Goal: Browse casually: Explore the website without a specific task or goal

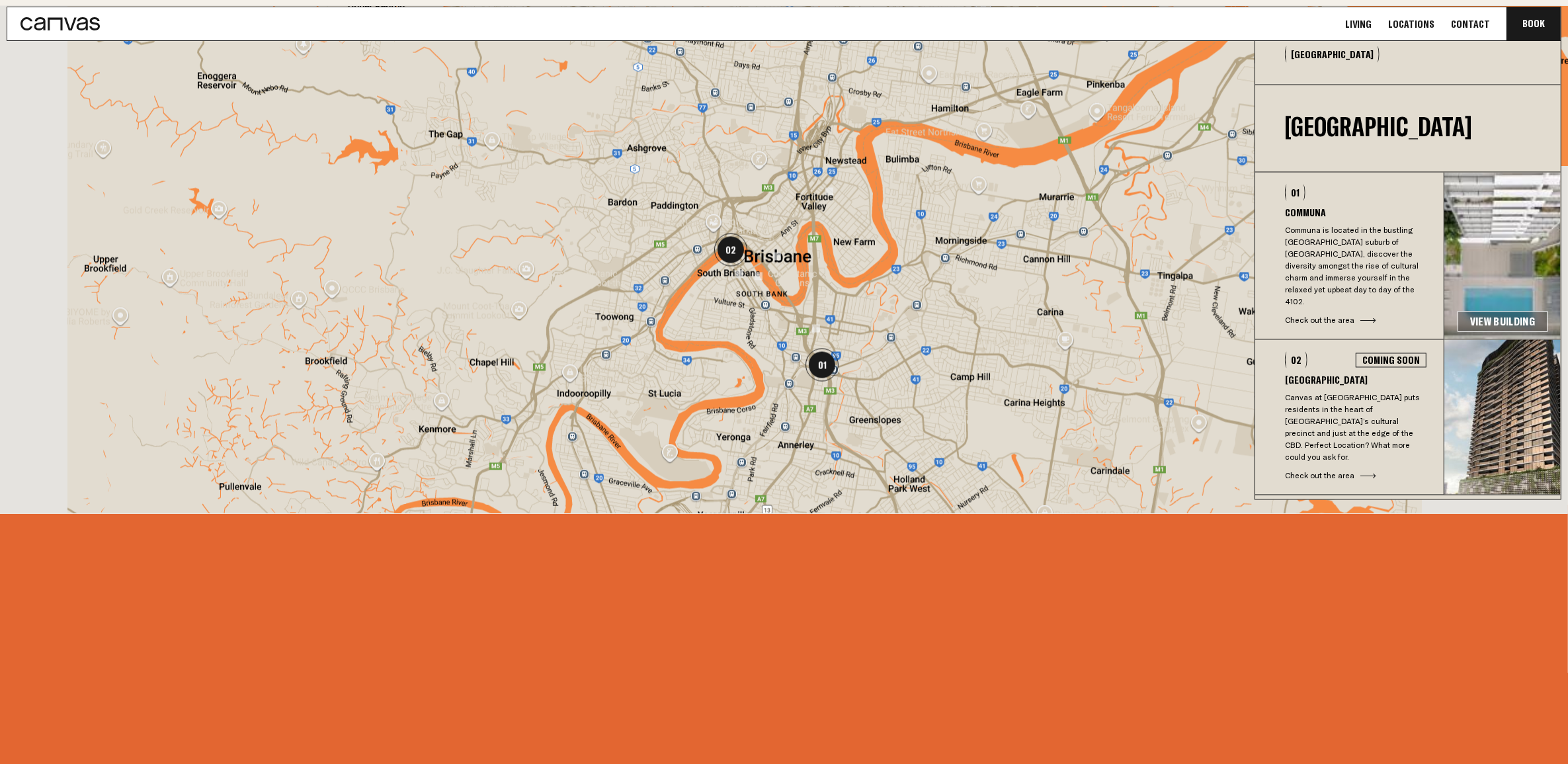
scroll to position [3389, 0]
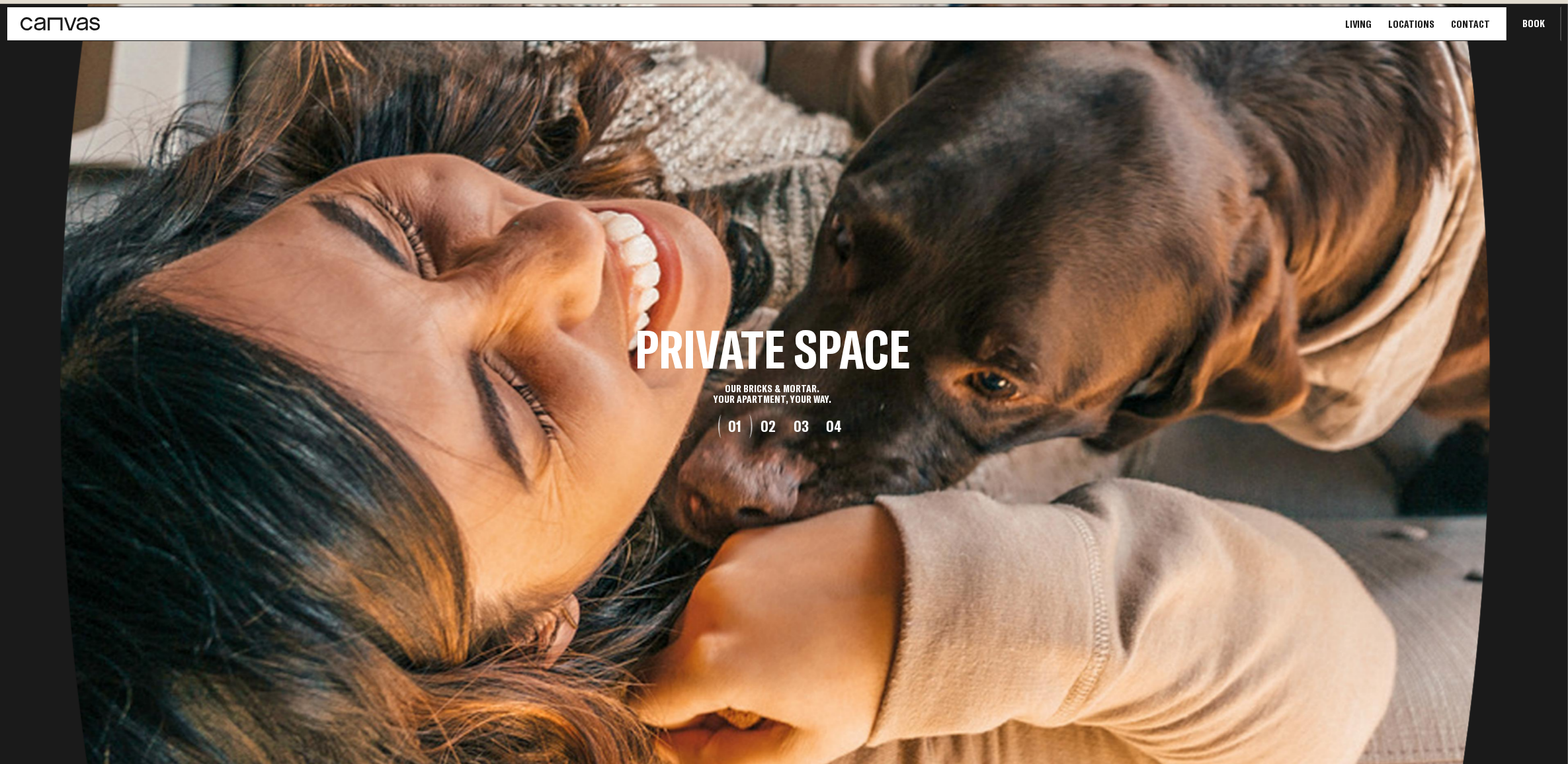
drag, startPoint x: 1241, startPoint y: 431, endPoint x: 949, endPoint y: 451, distance: 292.7
click at [949, 451] on li "Private Space Our bricks & mortar. Your apartment, Your way." at bounding box center [772, 382] width 1568 height 764
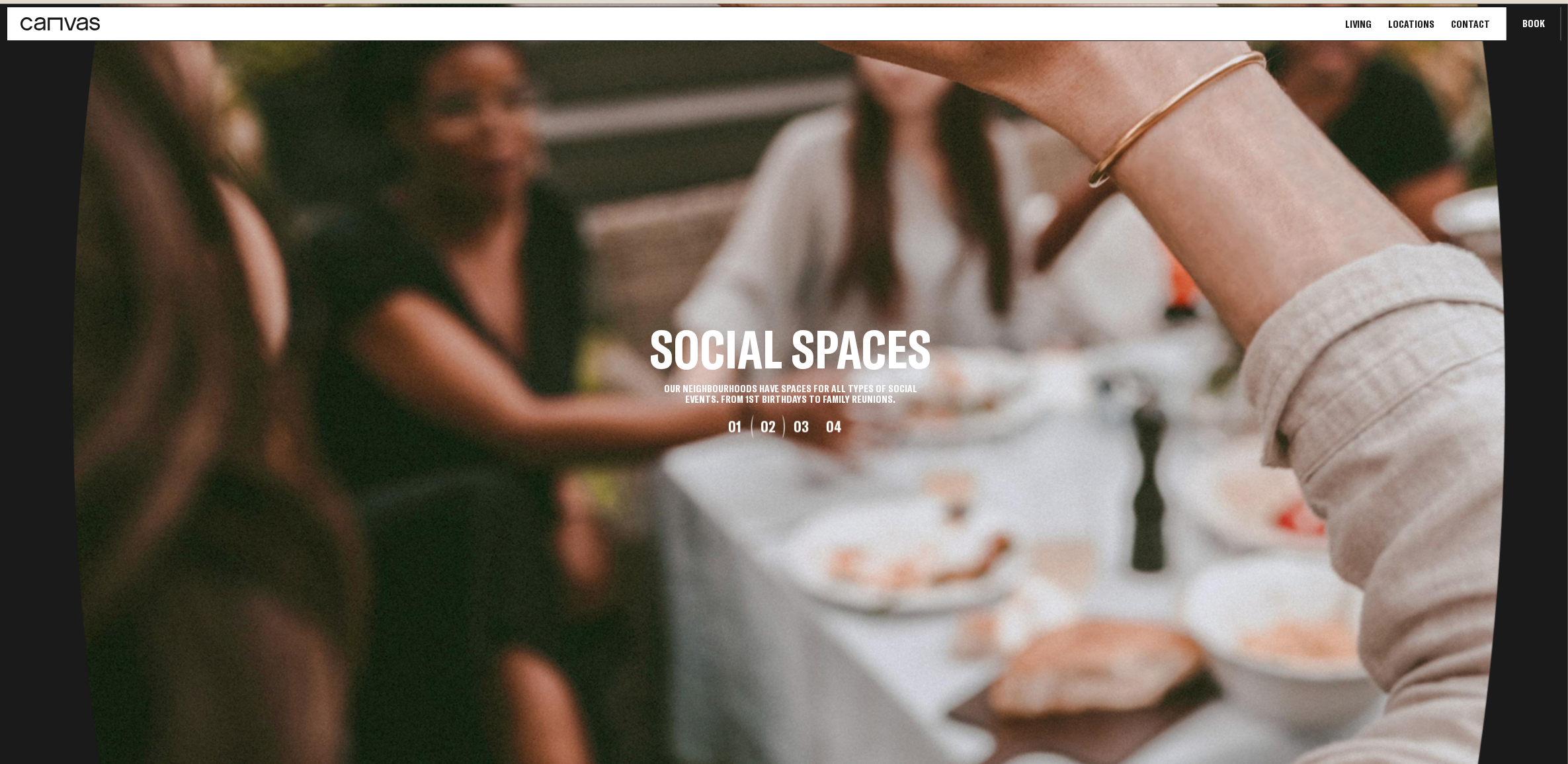
drag, startPoint x: 1264, startPoint y: 444, endPoint x: 904, endPoint y: 442, distance: 360.0
click at [930, 442] on li "Social Spaces Our neighbourhoods have spaces for all types of social events. fr…" at bounding box center [791, 382] width 1568 height 764
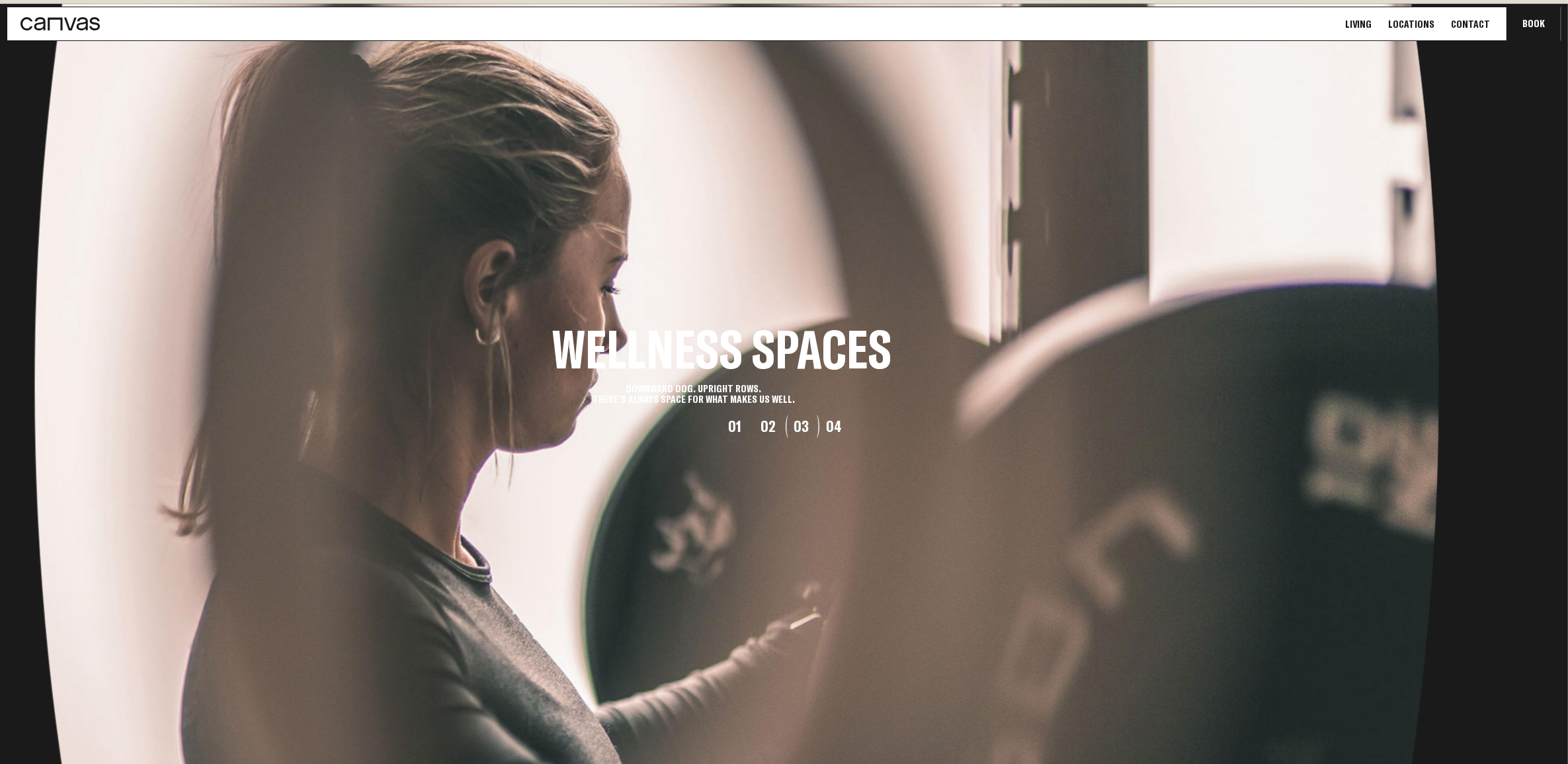
drag, startPoint x: 1093, startPoint y: 445, endPoint x: 849, endPoint y: 447, distance: 244.0
click at [849, 447] on li "Wellness Spaces DOWNWARD DOG. UPRIGHT ROWS. THERE'S ALWAYS SPACE FOR WHAT MAKES…" at bounding box center [721, 382] width 1568 height 764
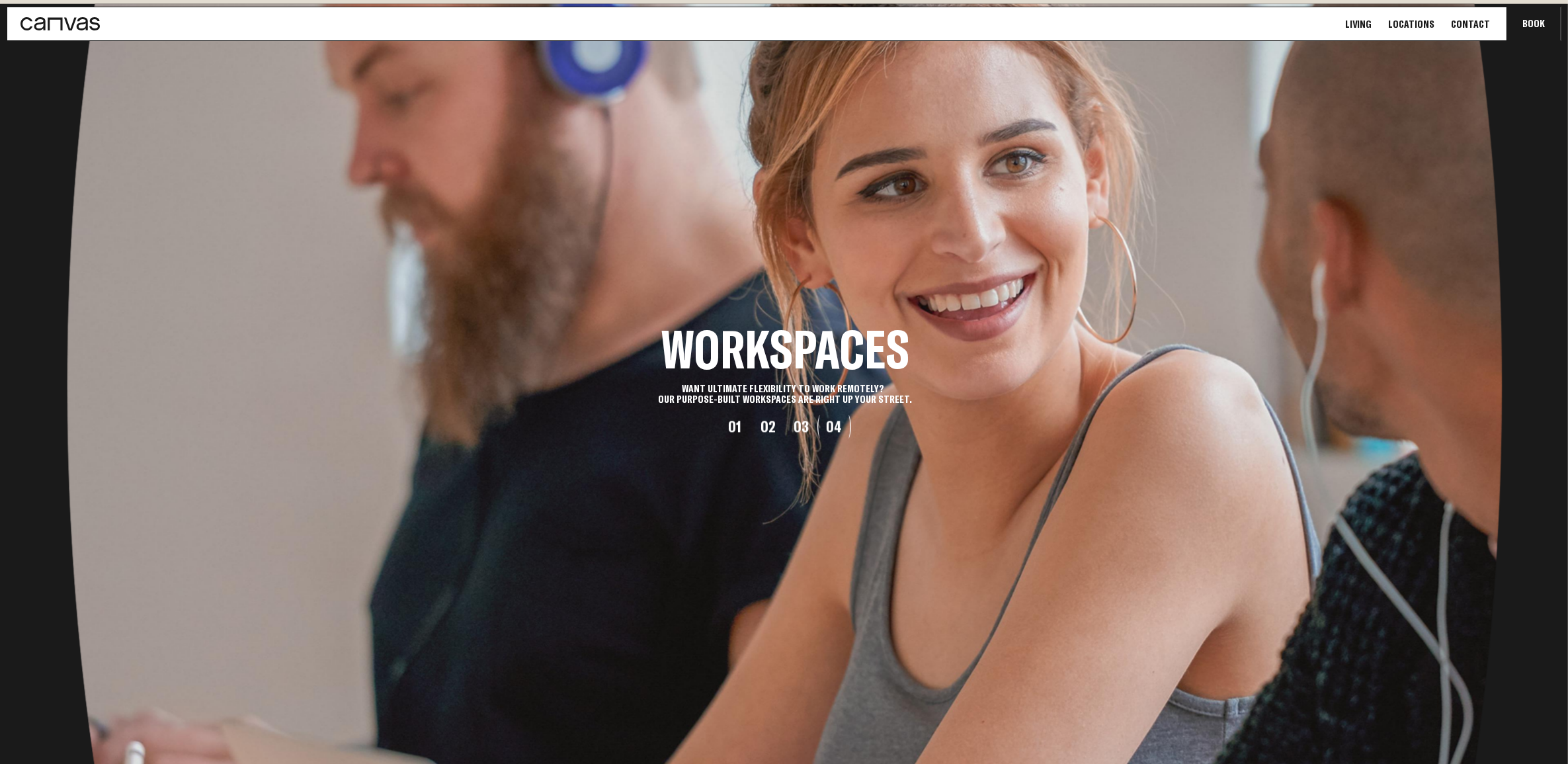
drag, startPoint x: 1201, startPoint y: 455, endPoint x: 937, endPoint y: 453, distance: 264.0
click at [950, 455] on li "Workspaces Want ultimate flexibility to work remotely? OUR PURPOSE-BUILT WORKSP…" at bounding box center [785, 382] width 1568 height 764
drag, startPoint x: 920, startPoint y: 459, endPoint x: 1254, endPoint y: 471, distance: 334.2
click at [1215, 470] on li "Workspaces Want ultimate flexibility to work remotely? OUR PURPOSE-BUILT WORKSP…" at bounding box center [783, 382] width 1568 height 764
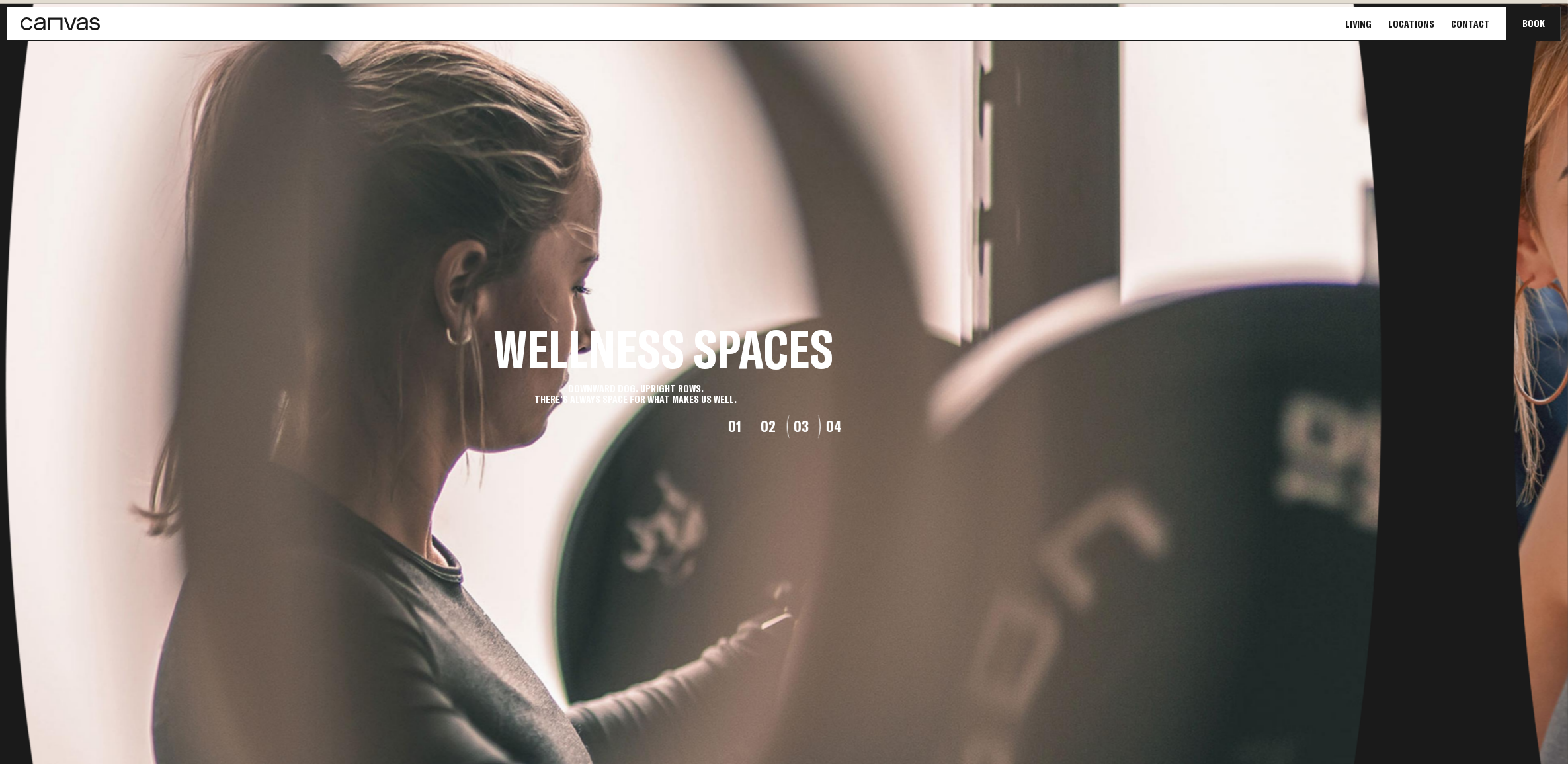
drag, startPoint x: 822, startPoint y: 464, endPoint x: 1143, endPoint y: 472, distance: 321.1
click at [1128, 471] on li "Wellness Spaces DOWNWARD DOG. UPRIGHT ROWS. THERE'S ALWAYS SPACE FOR WHAT MAKES…" at bounding box center [664, 382] width 1568 height 764
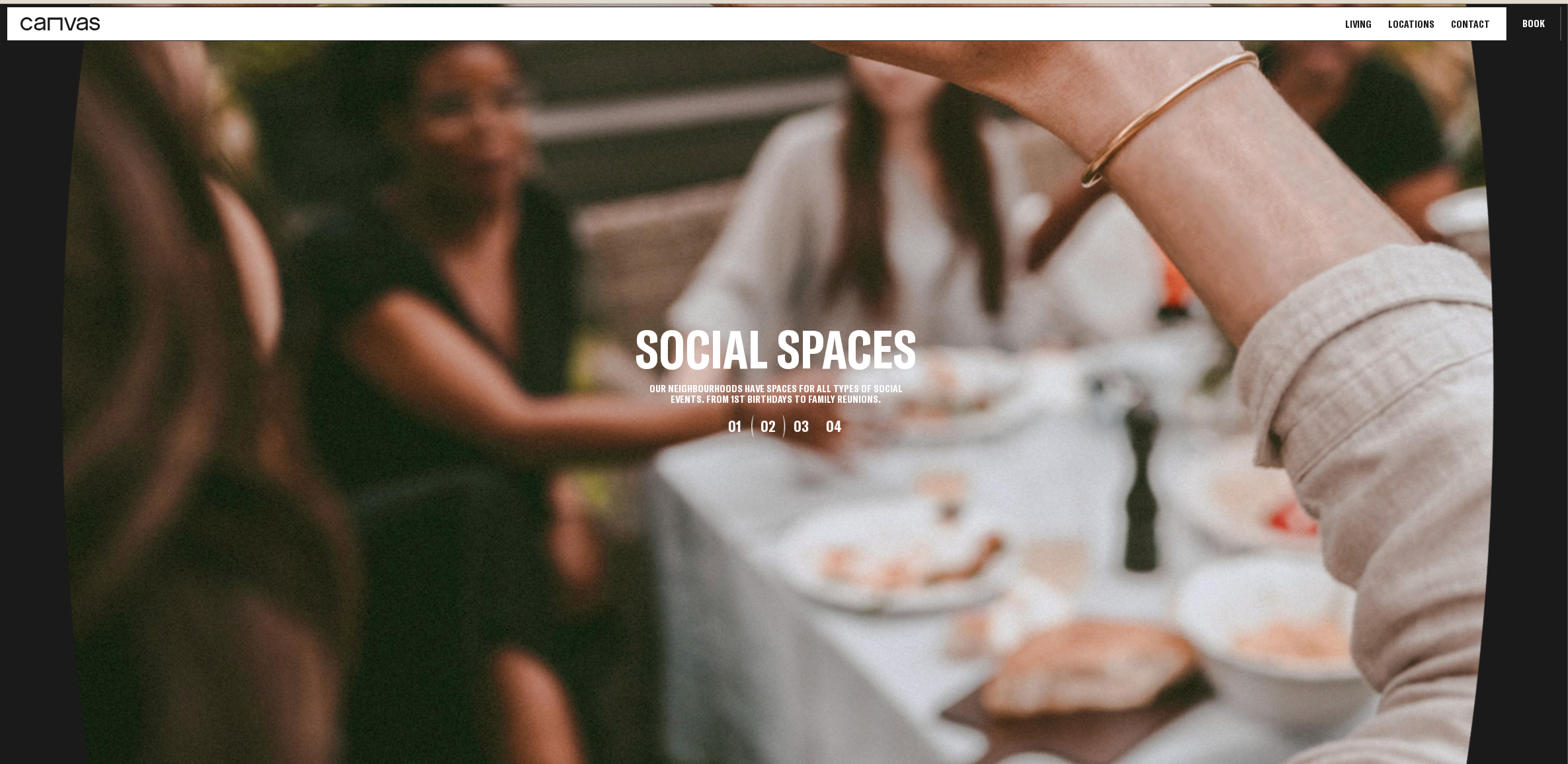
drag, startPoint x: 751, startPoint y: 494, endPoint x: 1046, endPoint y: 500, distance: 295.1
click at [1046, 500] on li "Social Spaces Our neighbourhoods have spaces for all types of social events. fr…" at bounding box center [776, 382] width 1568 height 764
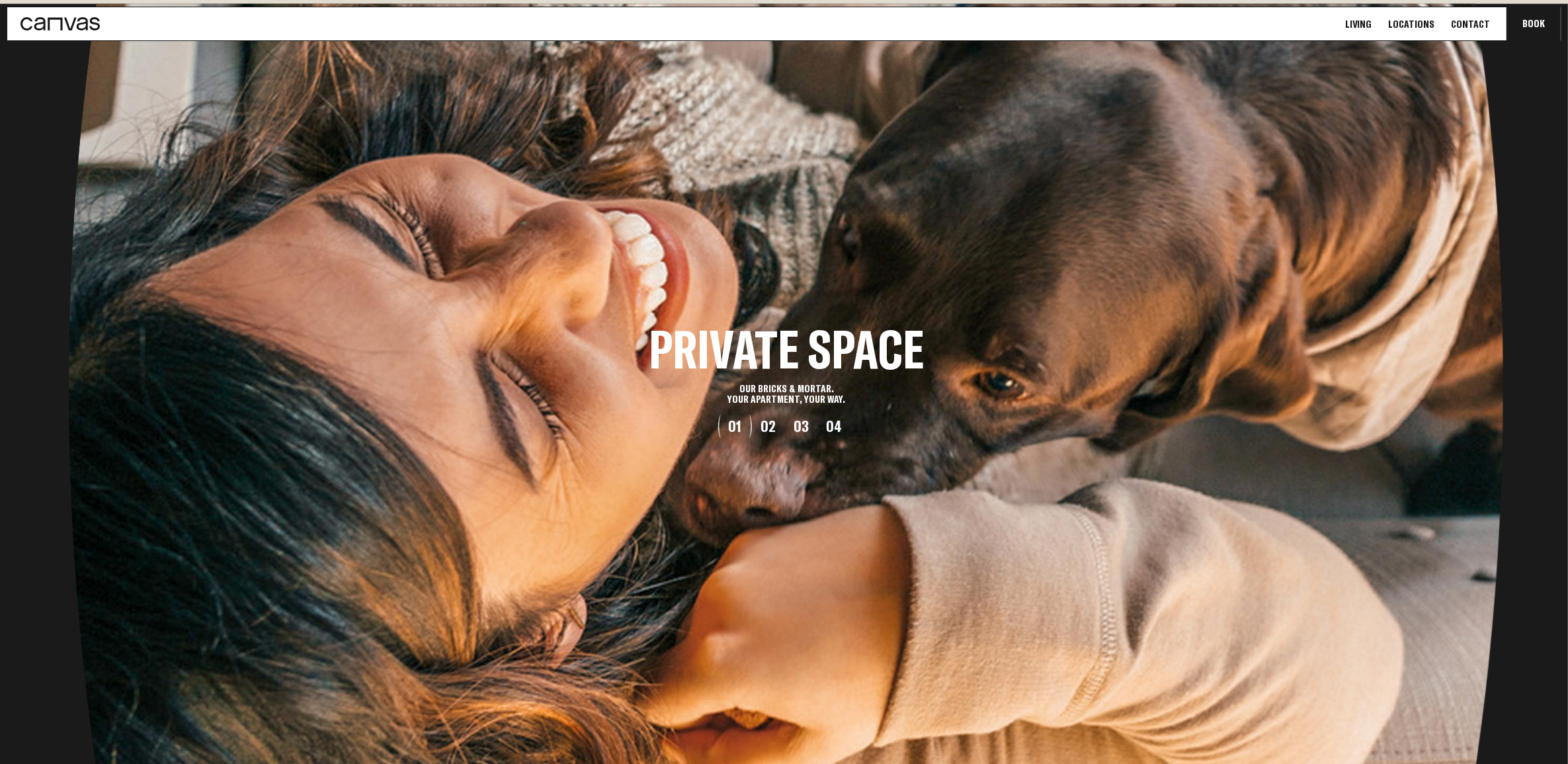
drag, startPoint x: 786, startPoint y: 510, endPoint x: 1049, endPoint y: 507, distance: 263.0
click at [1049, 507] on li "Private Space Our bricks & mortar. Your apartment, Your way." at bounding box center [787, 382] width 1568 height 764
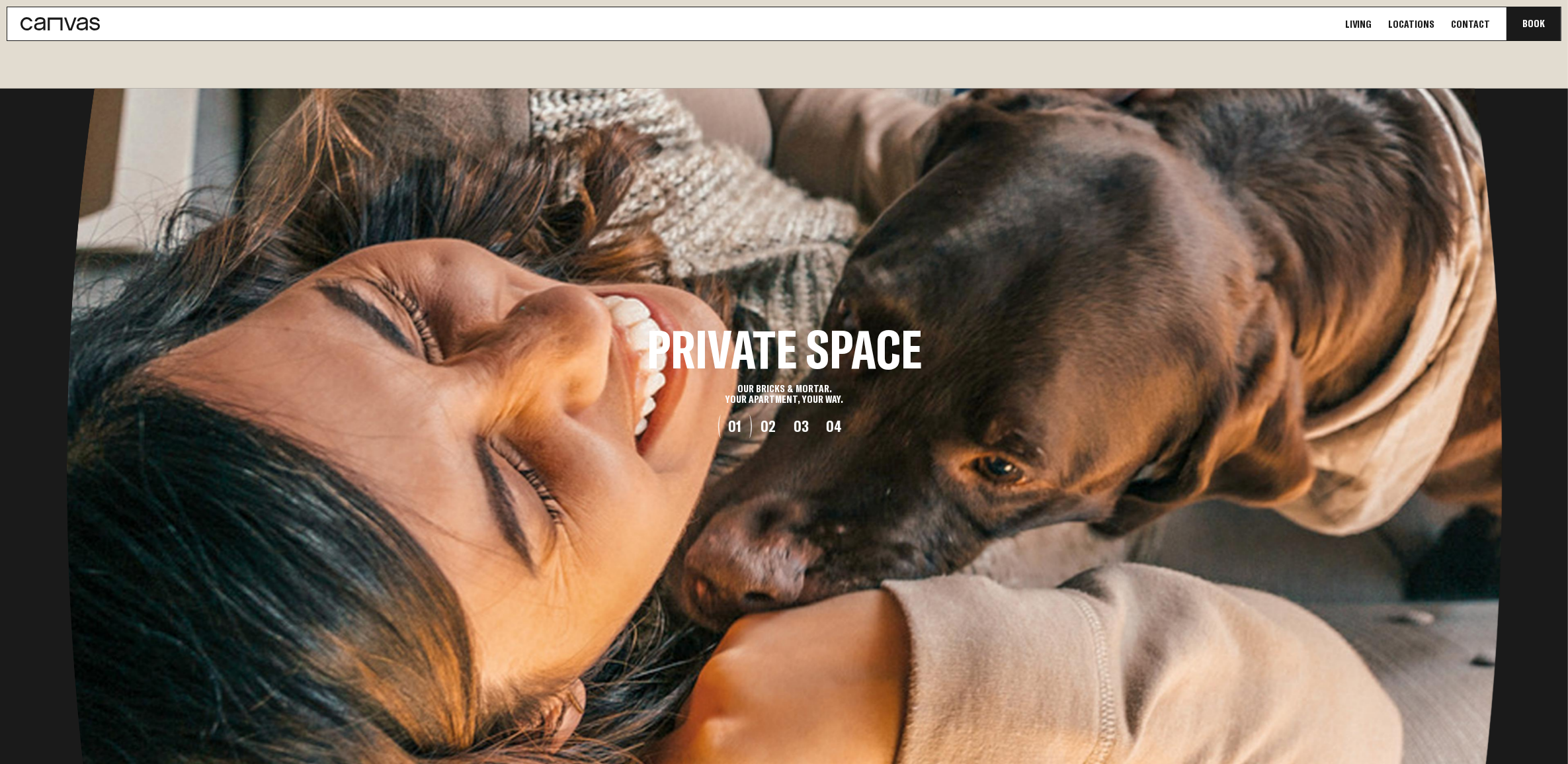
drag, startPoint x: 1162, startPoint y: 513, endPoint x: 914, endPoint y: 503, distance: 248.2
click at [916, 503] on li "Private Space Our bricks & mortar. Your apartment, Your way." at bounding box center [785, 382] width 1568 height 764
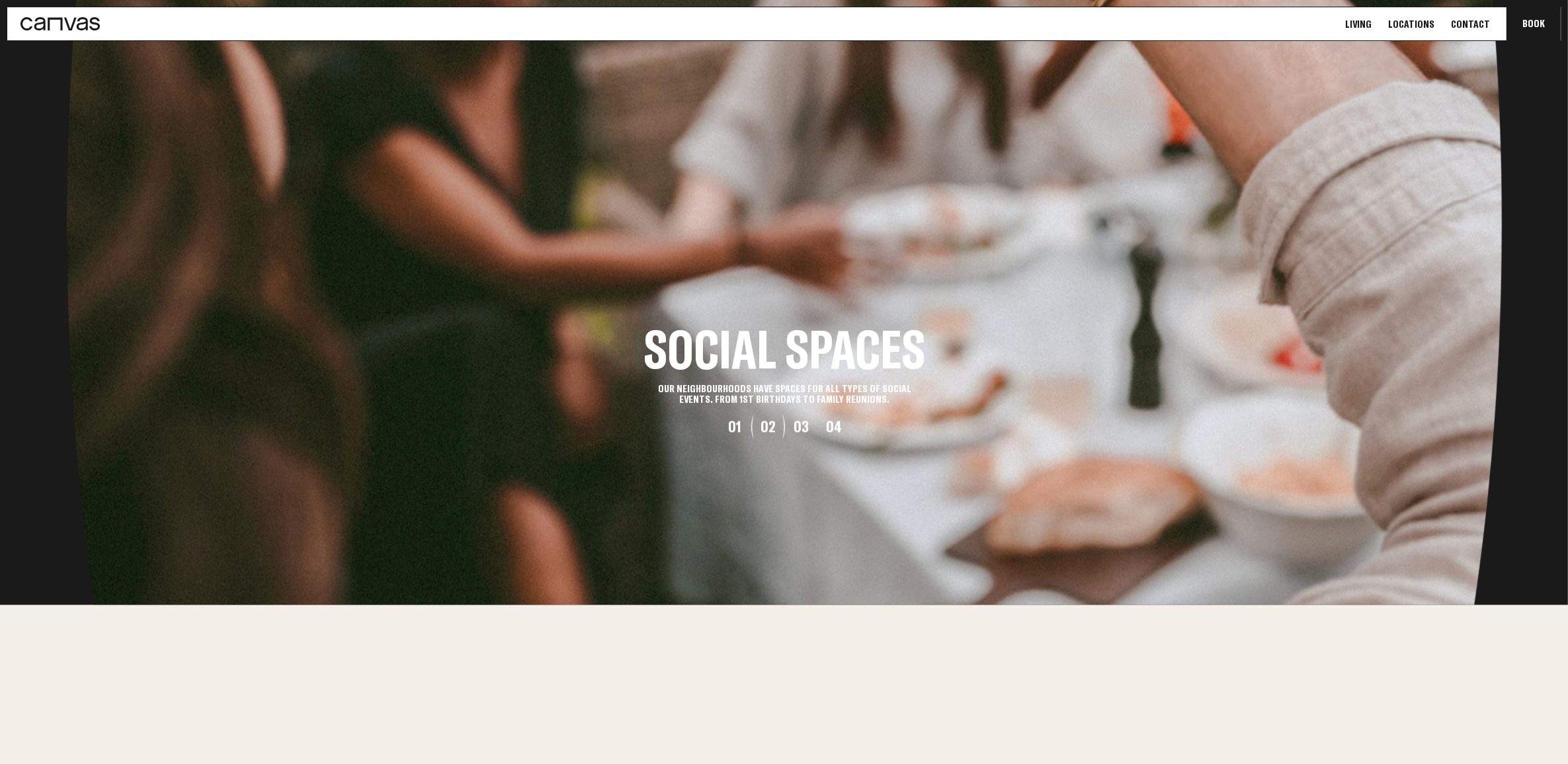
drag, startPoint x: 1220, startPoint y: 579, endPoint x: 905, endPoint y: 566, distance: 315.3
click at [905, 566] on li "Social Spaces Our neighbourhoods have spaces for all types of social events. fr…" at bounding box center [785, 382] width 1568 height 764
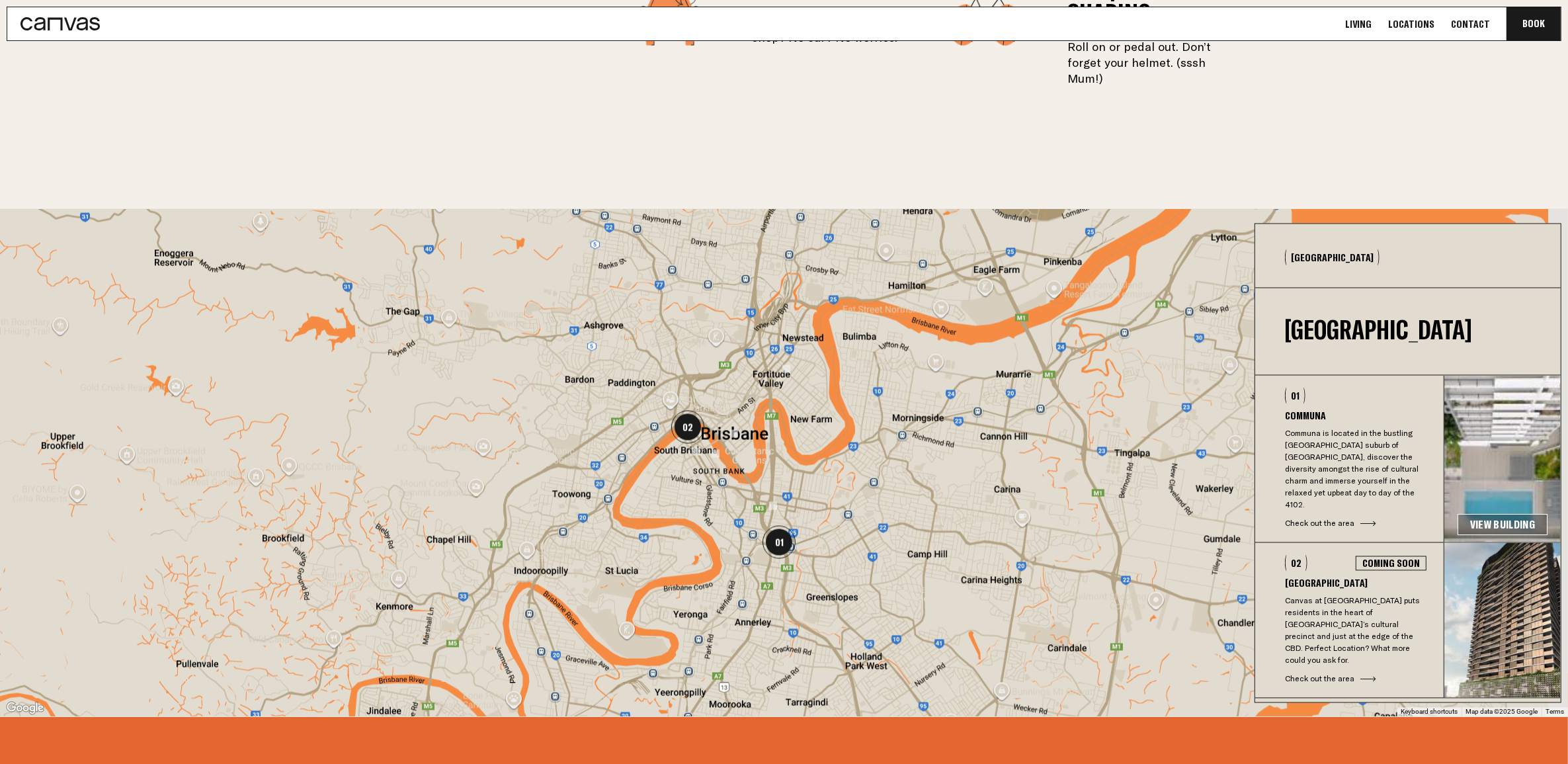
drag, startPoint x: 546, startPoint y: 367, endPoint x: 504, endPoint y: 341, distance: 49.4
click at [504, 341] on div at bounding box center [784, 463] width 1568 height 508
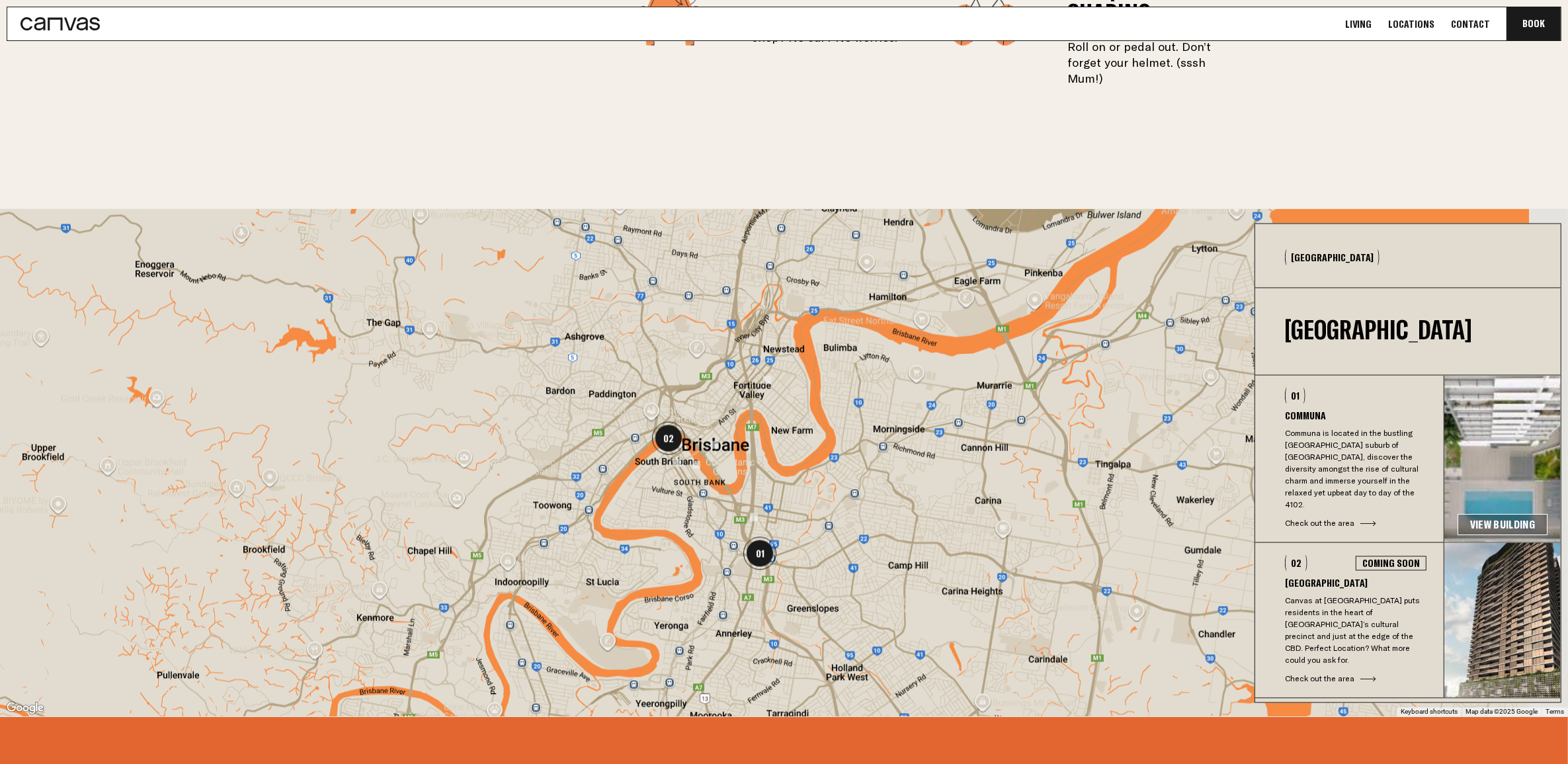
drag, startPoint x: 590, startPoint y: 349, endPoint x: 567, endPoint y: 360, distance: 25.5
click at [567, 360] on div at bounding box center [784, 463] width 1568 height 508
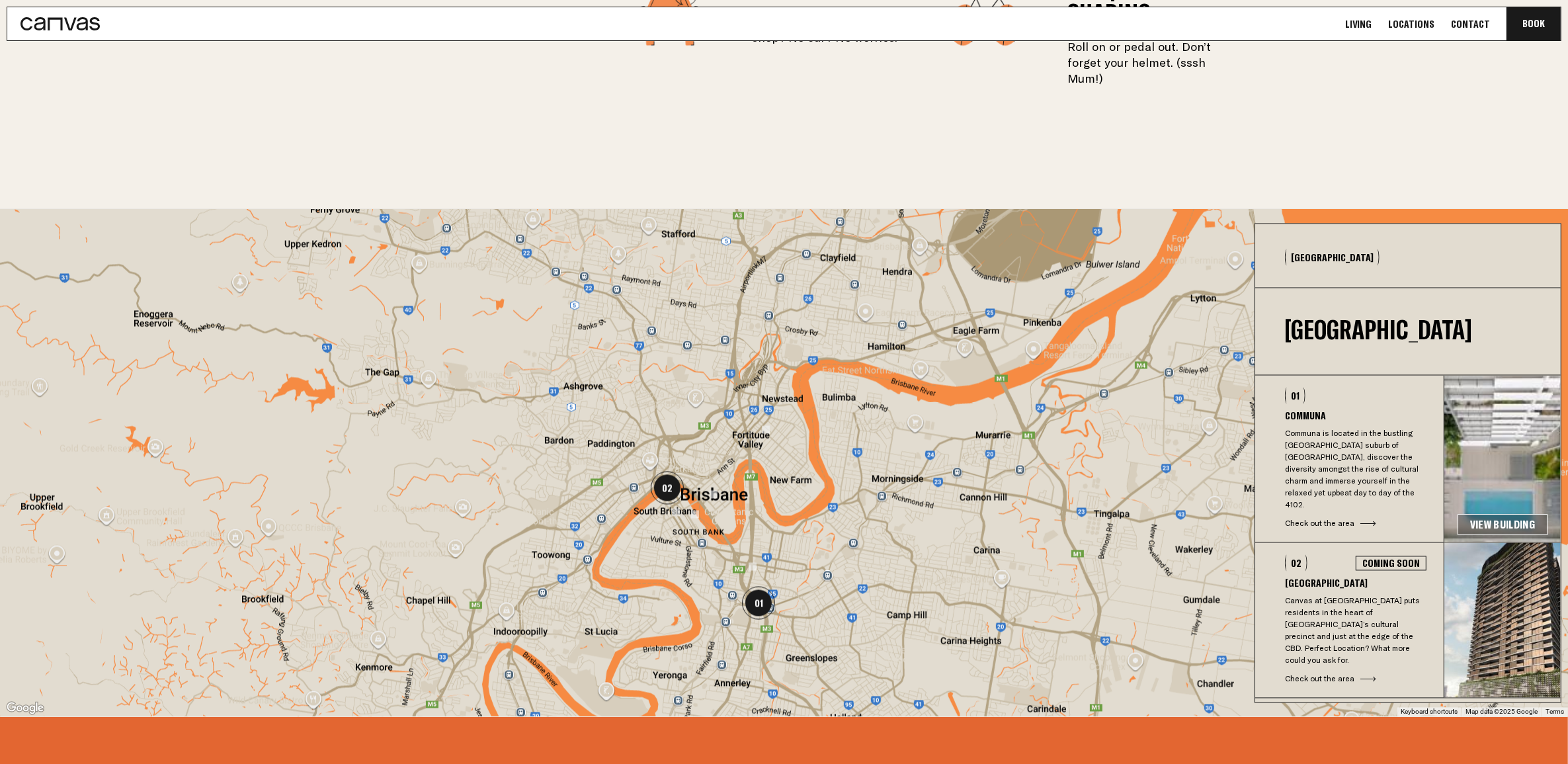
drag, startPoint x: 556, startPoint y: 430, endPoint x: 557, endPoint y: 479, distance: 49.0
click at [557, 479] on div at bounding box center [784, 463] width 1568 height 508
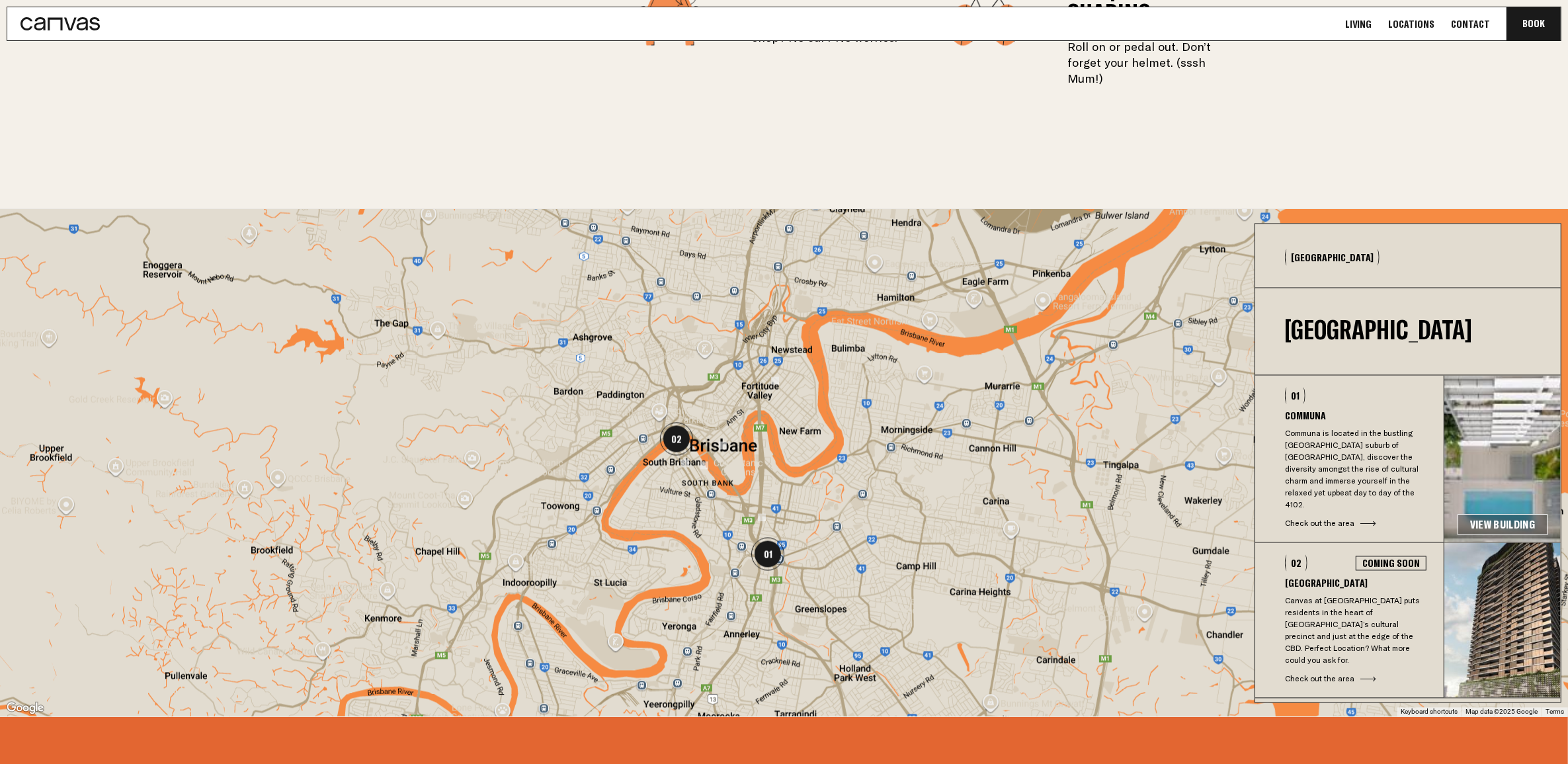
drag, startPoint x: 860, startPoint y: 530, endPoint x: 871, endPoint y: 478, distance: 53.2
click at [871, 478] on div at bounding box center [784, 463] width 1568 height 508
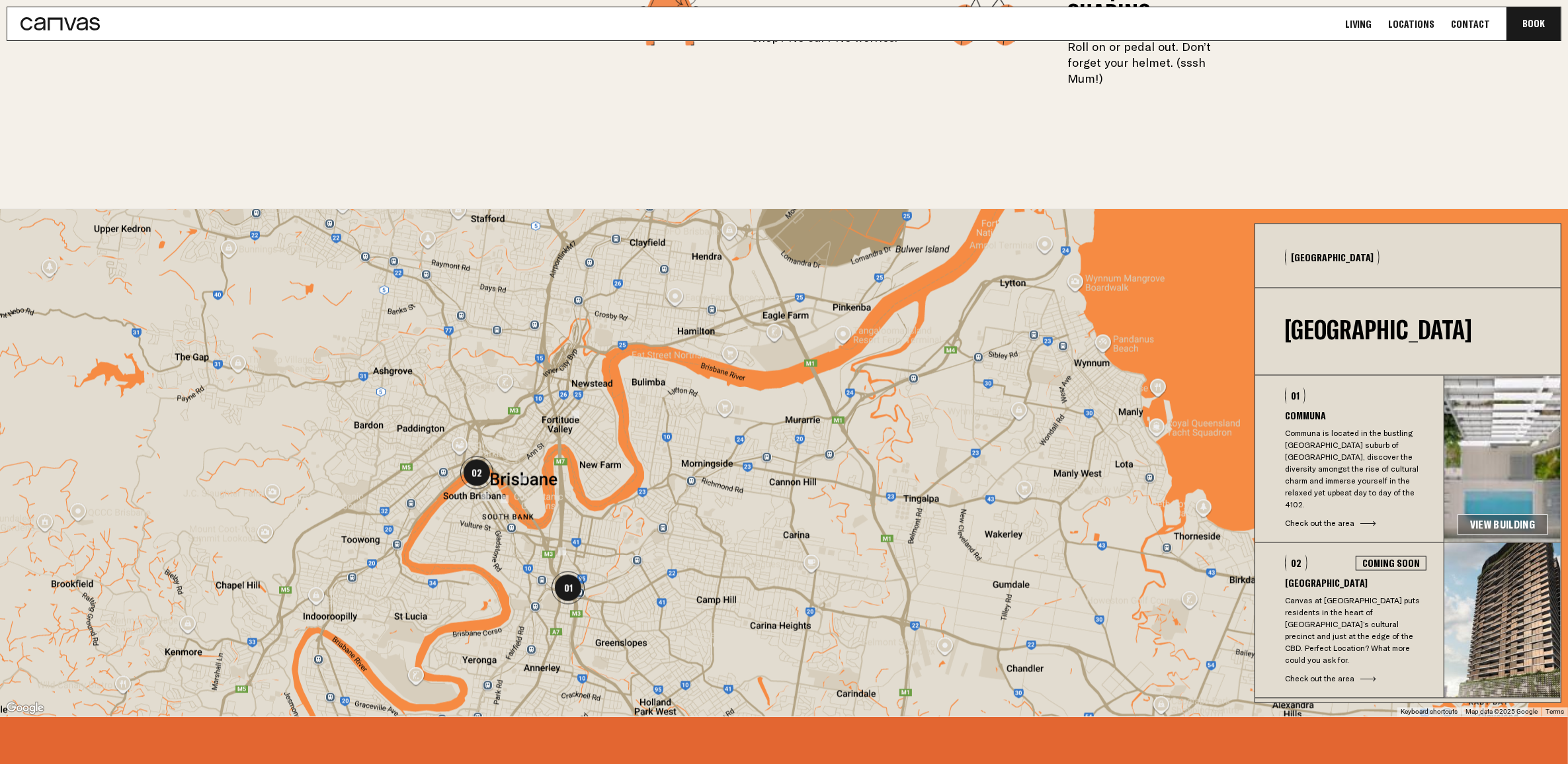
drag, startPoint x: 966, startPoint y: 485, endPoint x: 759, endPoint y: 520, distance: 209.9
click at [759, 520] on div at bounding box center [784, 463] width 1568 height 508
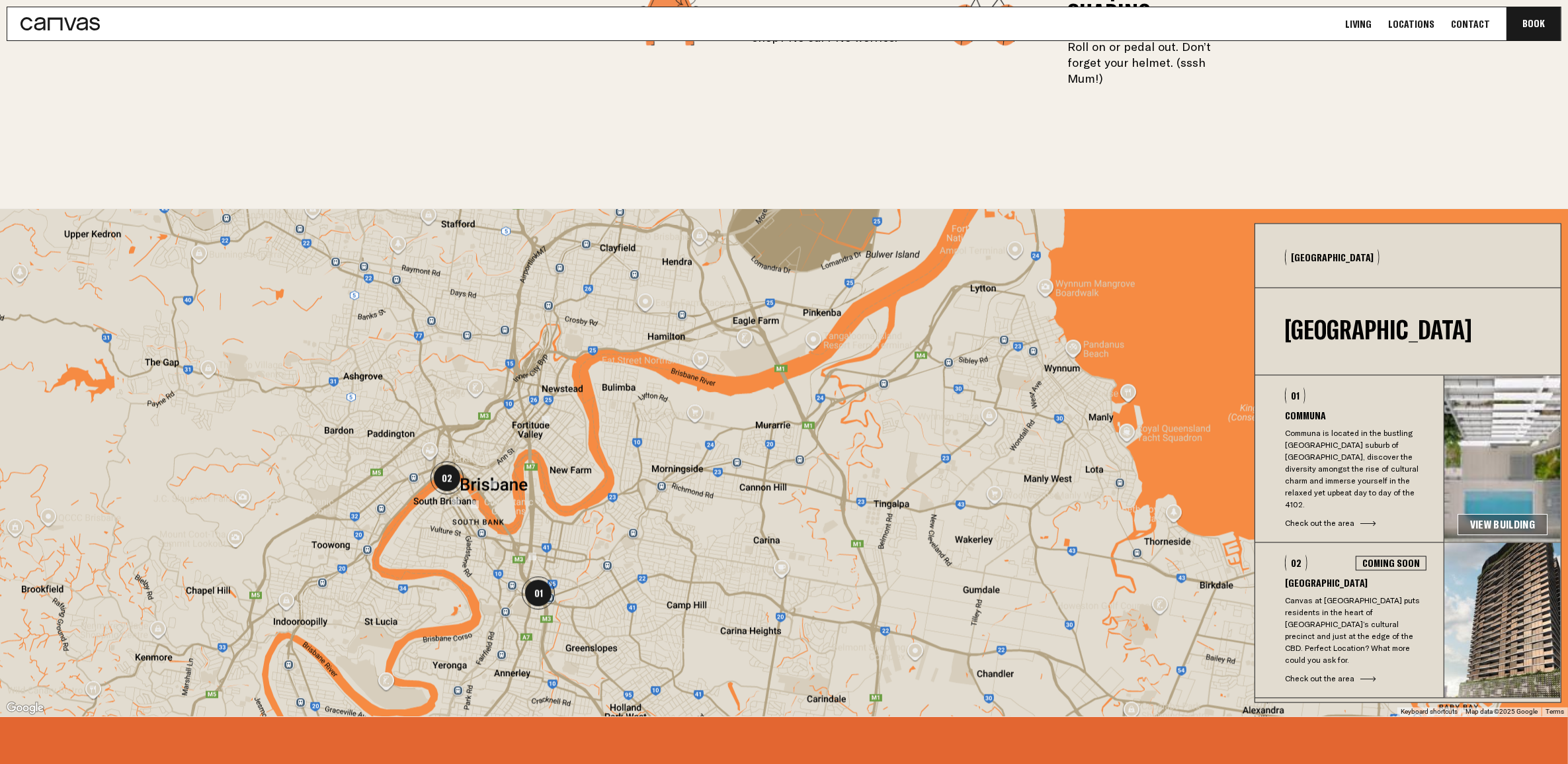
drag, startPoint x: 828, startPoint y: 488, endPoint x: 809, endPoint y: 486, distance: 19.1
click at [809, 486] on div at bounding box center [784, 463] width 1568 height 508
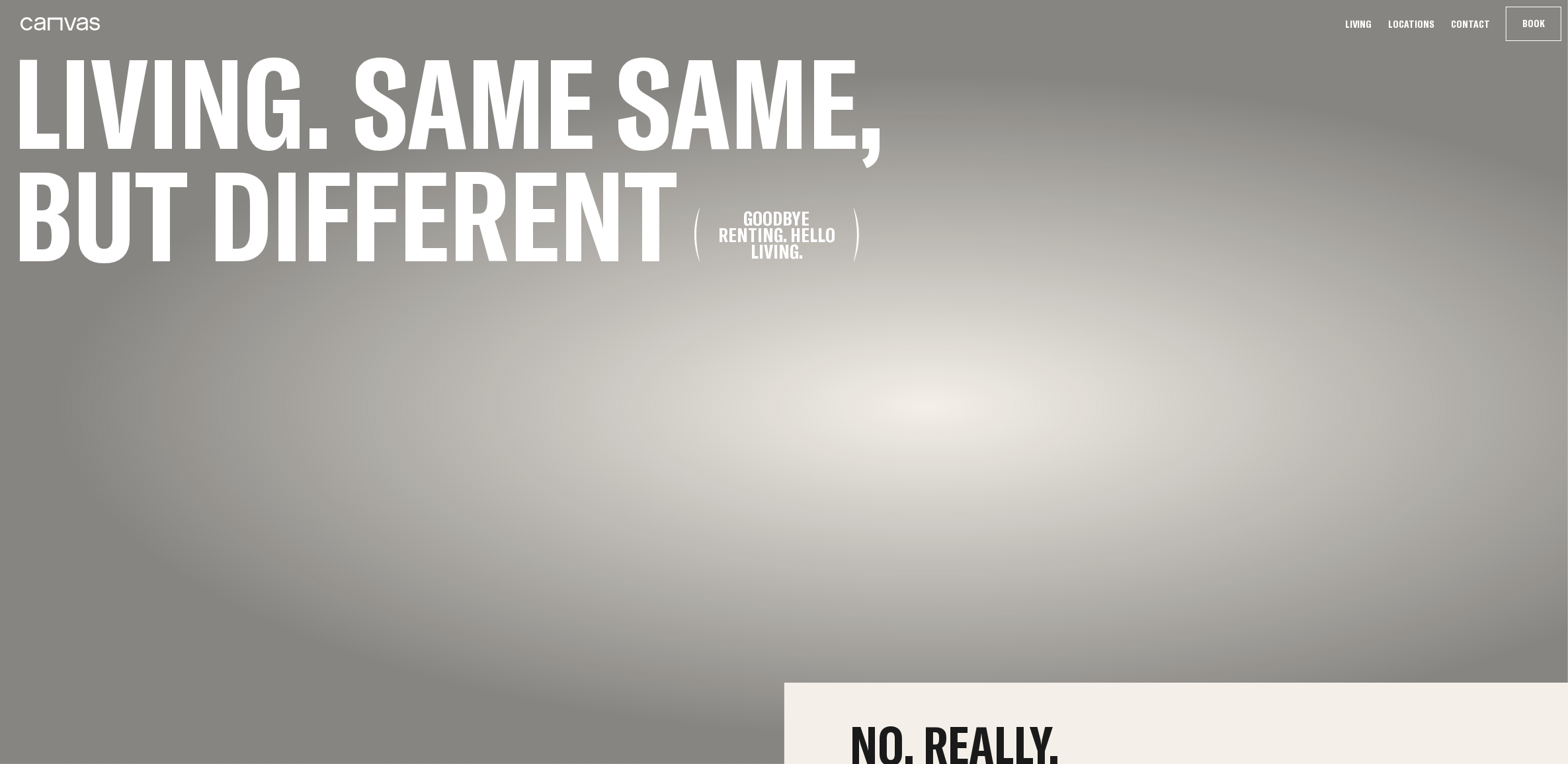
scroll to position [110, 0]
